Goal: Task Accomplishment & Management: Use online tool/utility

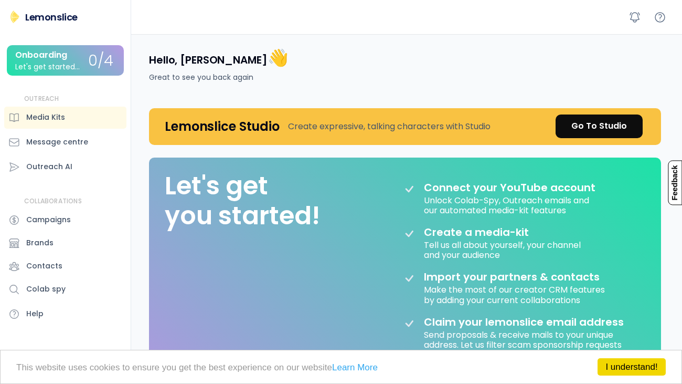
click at [581, 340] on div "Send proposals & receive mails to your unique address. Let us filter scam spons…" at bounding box center [529, 339] width 210 height 22
click at [111, 165] on div "Outreach AI" at bounding box center [65, 167] width 122 height 22
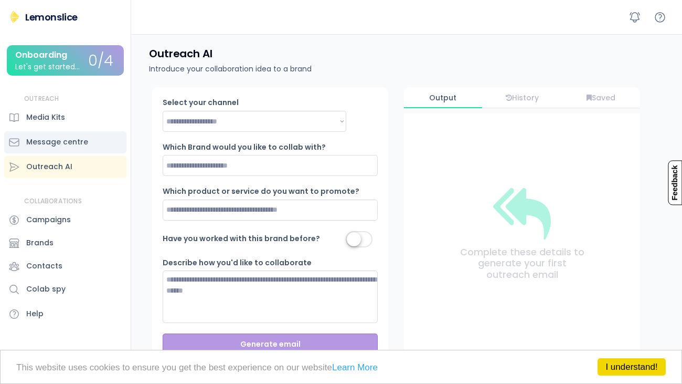
click at [34, 139] on div "Message centre" at bounding box center [57, 141] width 62 height 11
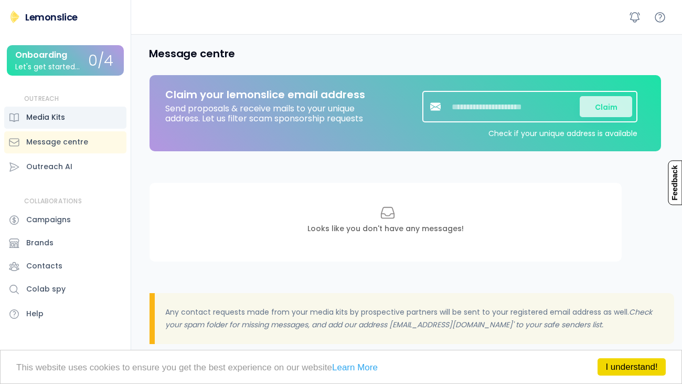
click at [56, 122] on div "Media Kits" at bounding box center [45, 117] width 39 height 11
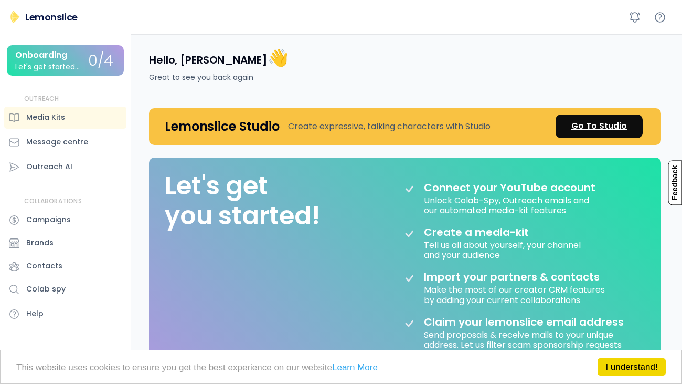
click at [595, 128] on div "Go To Studio" at bounding box center [600, 126] width 56 height 13
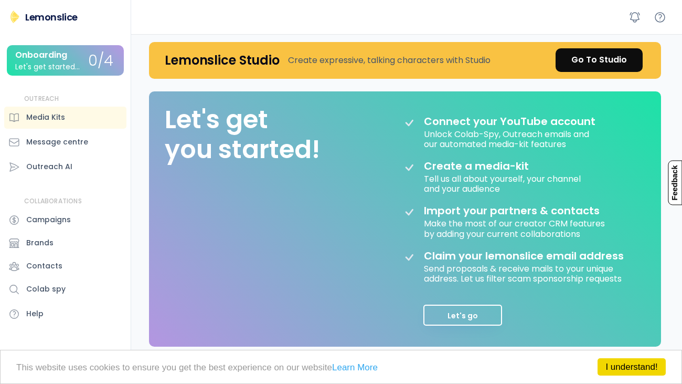
scroll to position [72, 0]
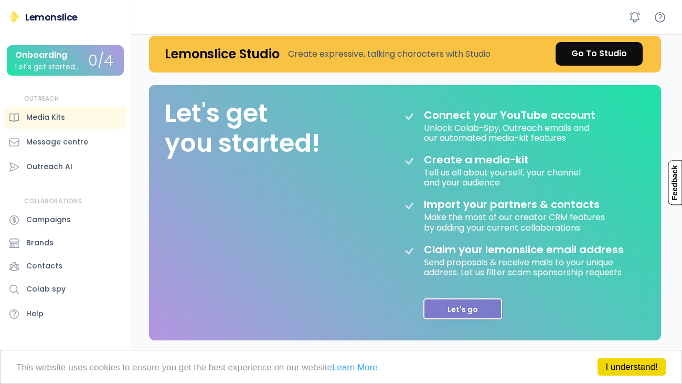
click at [433, 306] on button "Let's go" at bounding box center [463, 308] width 79 height 21
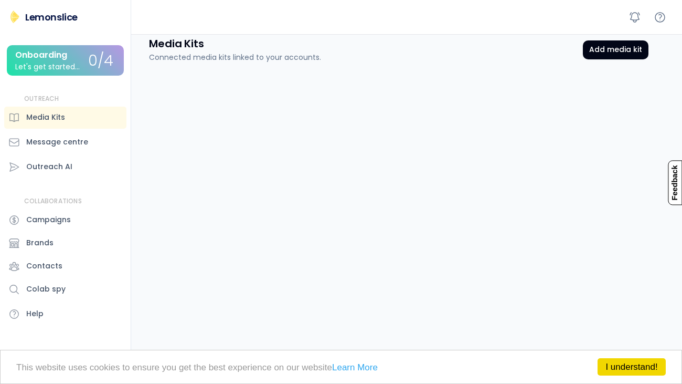
scroll to position [48, 0]
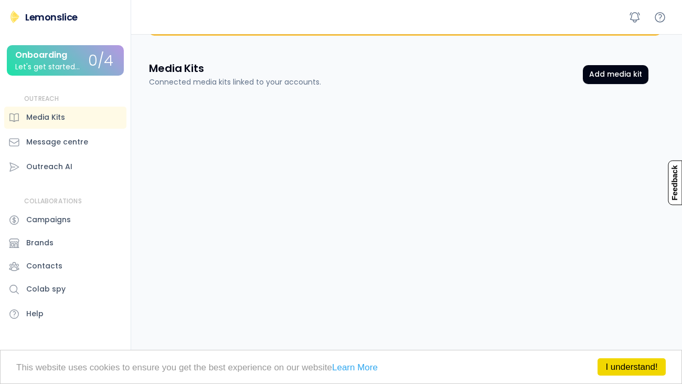
click at [608, 89] on div "Media Kits Connected media kits linked to your accounts. Add media kit Media Ki…" at bounding box center [398, 332] width 525 height 568
click at [653, 373] on link "I understand!" at bounding box center [632, 366] width 68 height 17
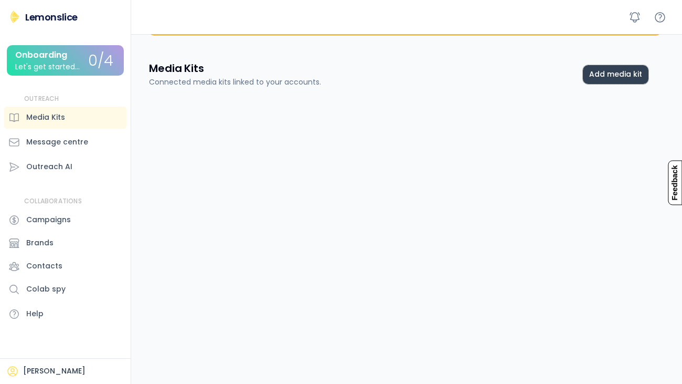
click at [619, 68] on button "Add media kit" at bounding box center [616, 74] width 66 height 19
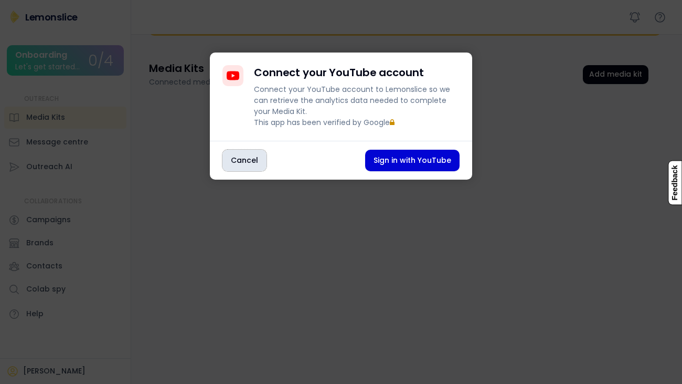
click at [236, 171] on button "Cancel" at bounding box center [245, 161] width 44 height 22
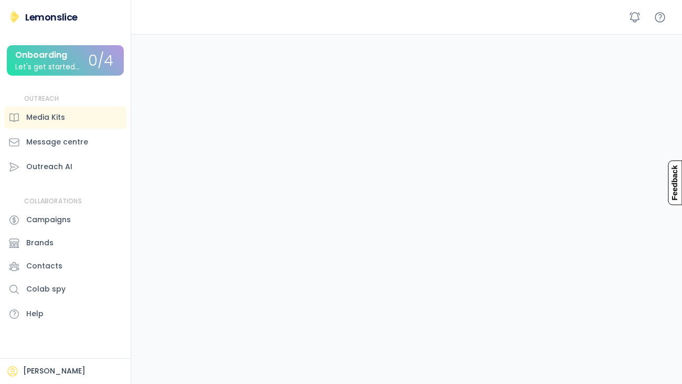
scroll to position [0, 0]
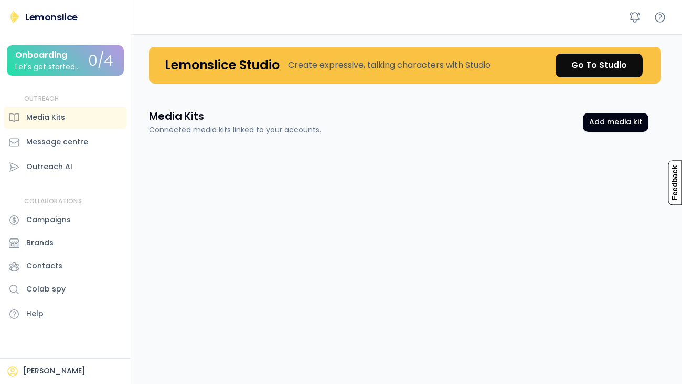
click at [104, 58] on div "0/4" at bounding box center [100, 61] width 25 height 16
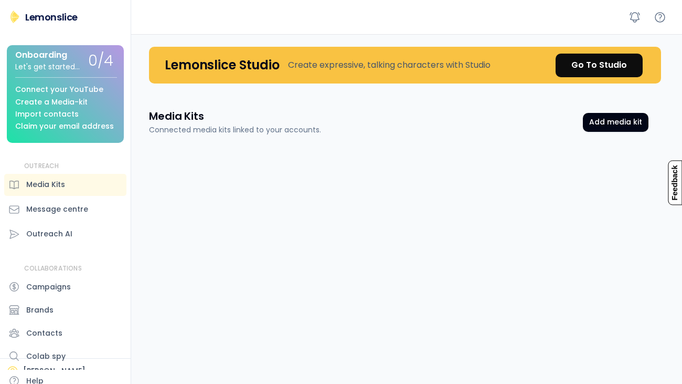
click at [104, 58] on div "0/4" at bounding box center [100, 61] width 25 height 16
